Goal: Task Accomplishment & Management: Manage account settings

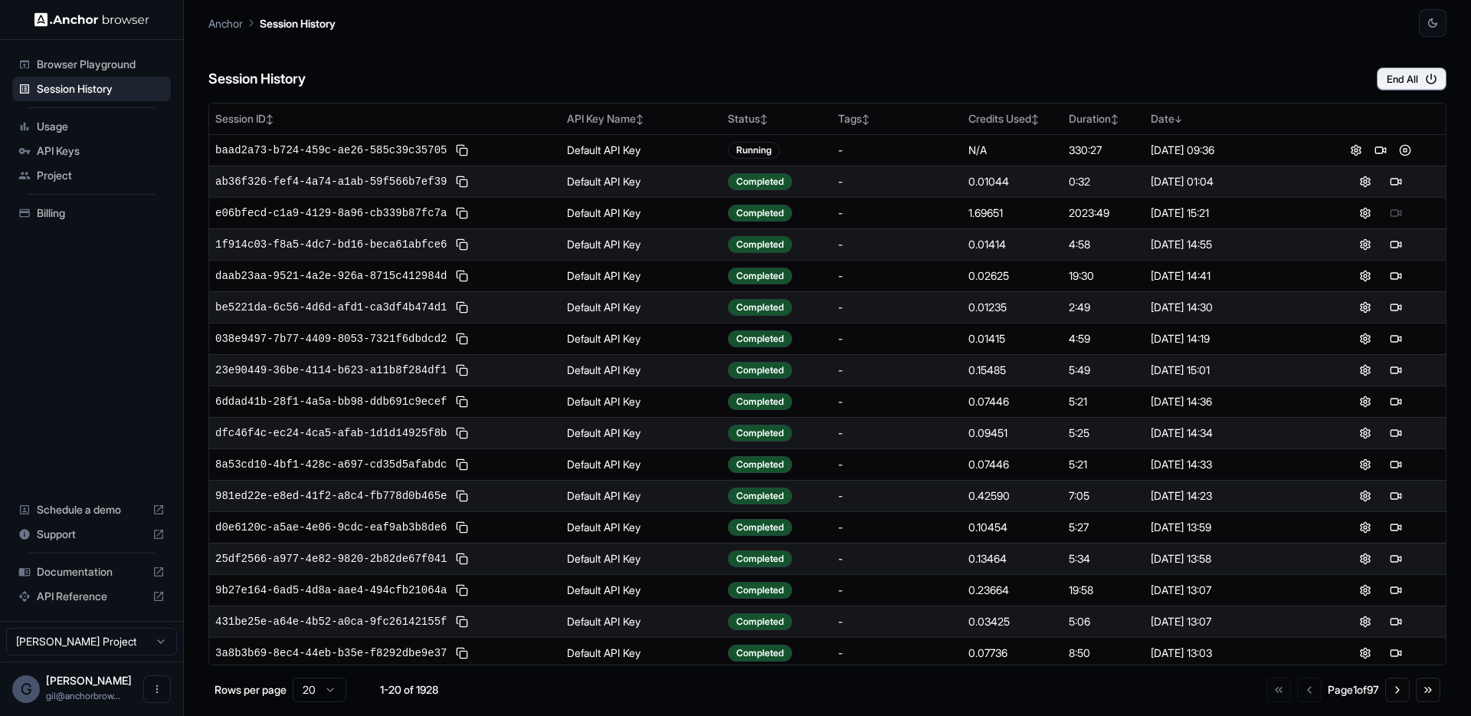
click at [84, 155] on span "API Keys" at bounding box center [101, 150] width 128 height 15
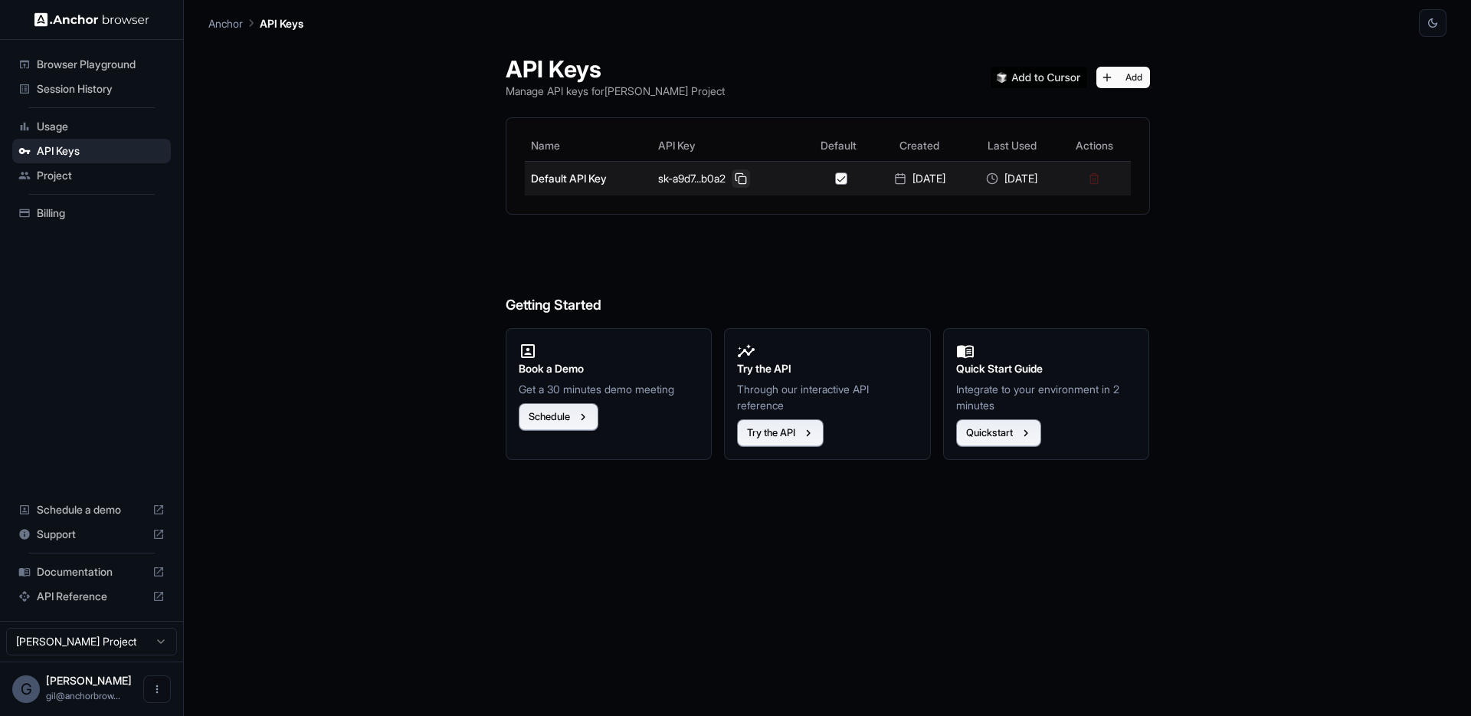
click at [734, 179] on button at bounding box center [741, 178] width 18 height 18
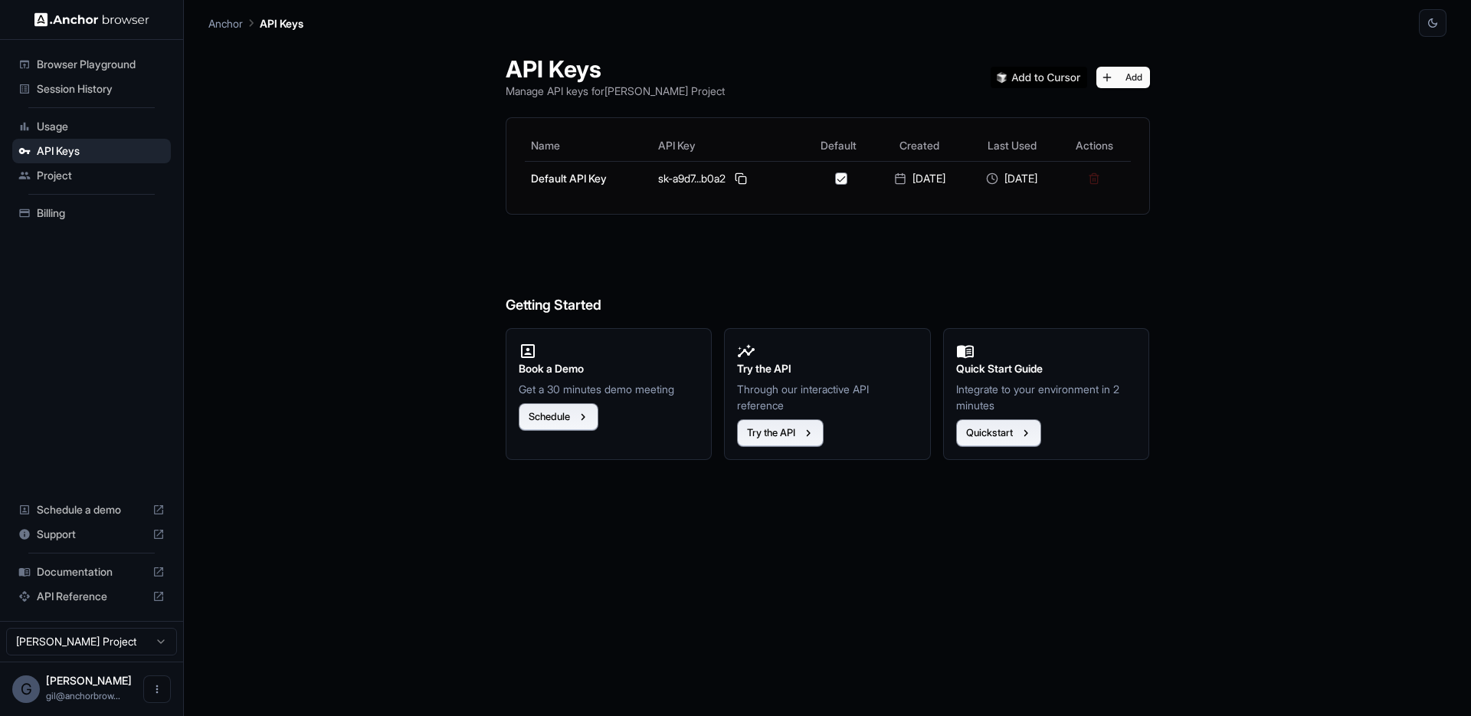
click at [82, 93] on span "Session History" at bounding box center [101, 88] width 128 height 15
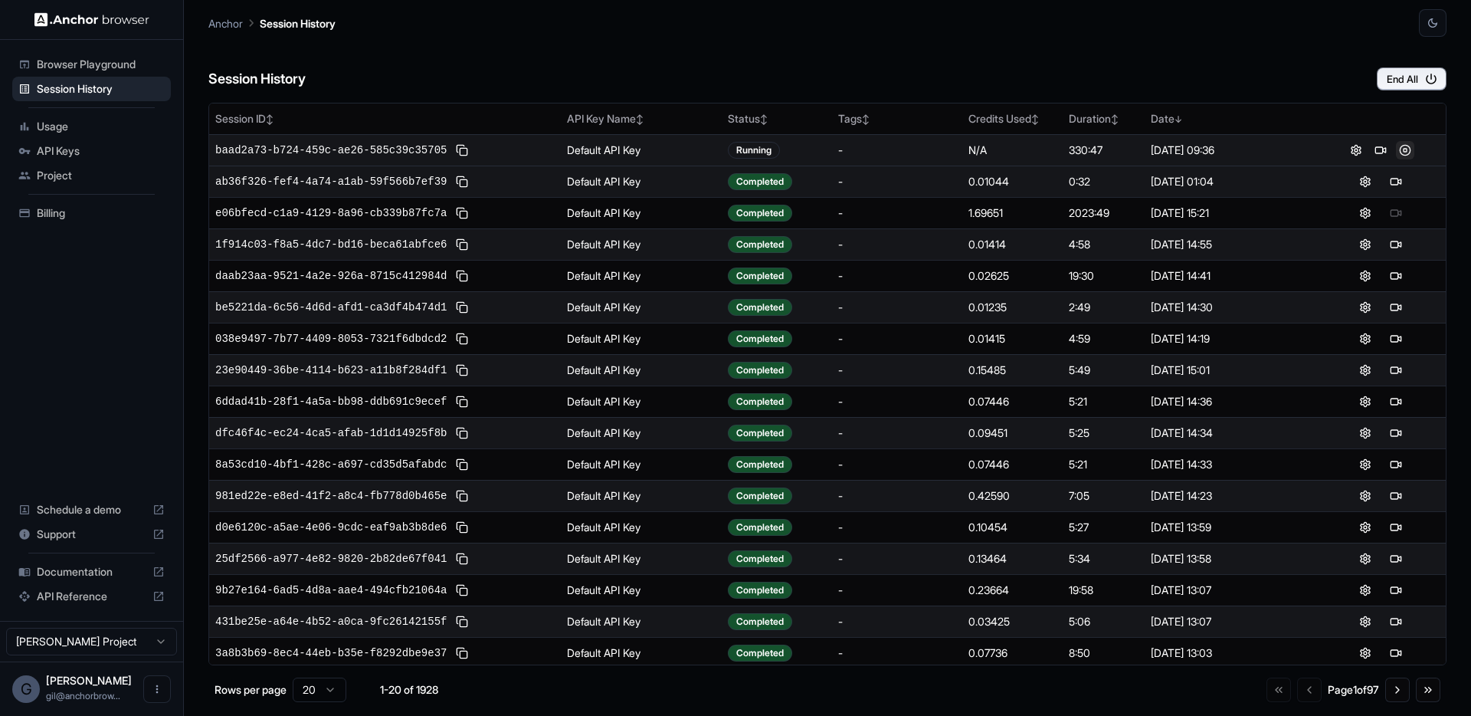
click at [1396, 153] on button at bounding box center [1405, 150] width 18 height 18
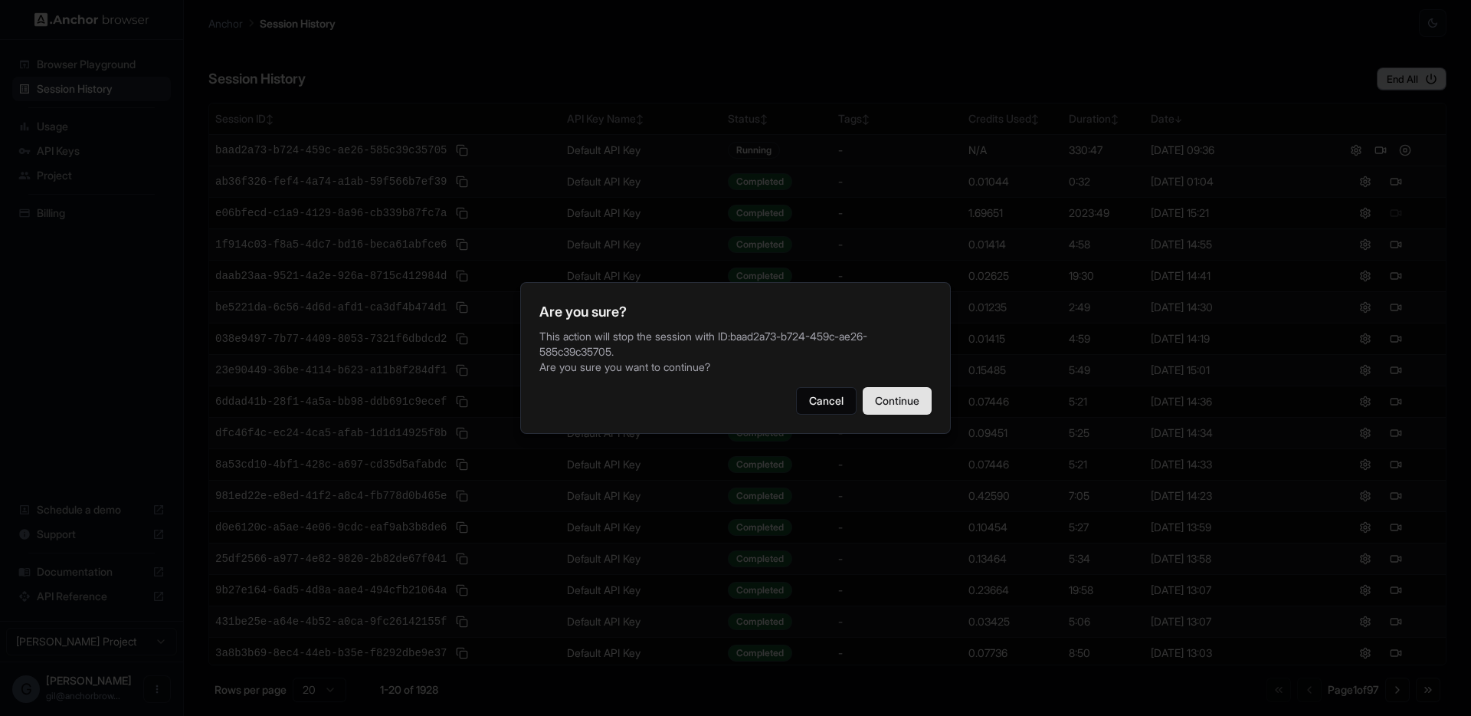
click at [908, 393] on button "Continue" at bounding box center [897, 401] width 69 height 28
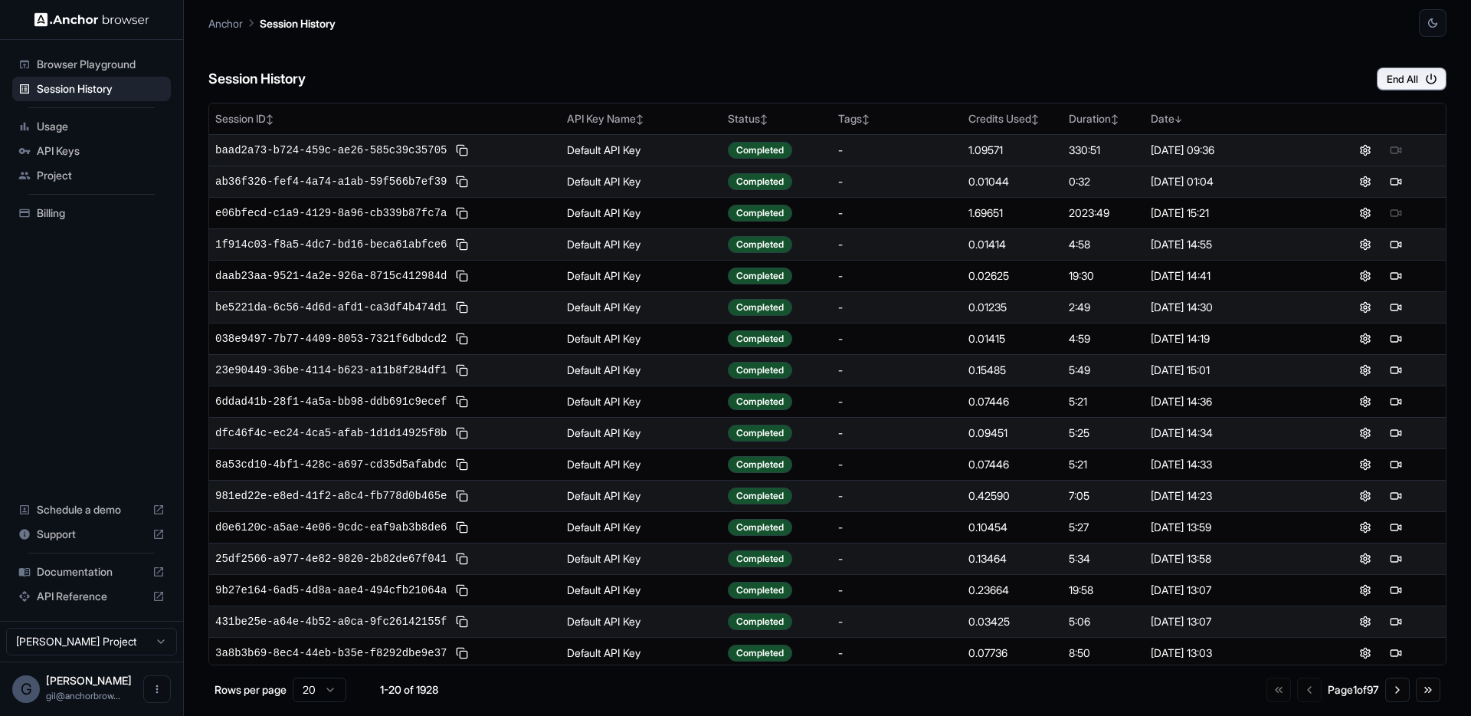
click at [588, 49] on div "Session History End All" at bounding box center [827, 64] width 1238 height 54
